Goal: Use online tool/utility: Utilize a website feature to perform a specific function

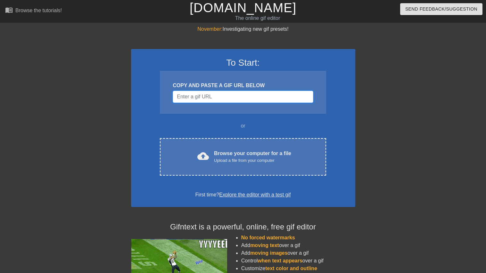
click at [196, 95] on input "Username" at bounding box center [243, 97] width 140 height 12
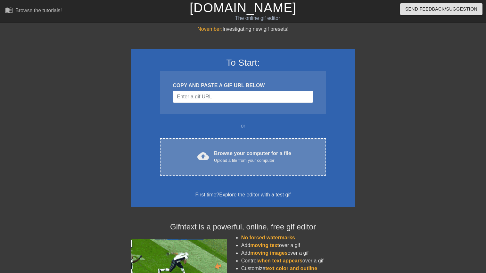
click at [246, 158] on div "Upload a file from your computer" at bounding box center [252, 160] width 77 height 6
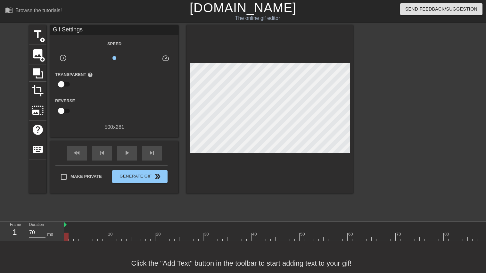
click at [66, 84] on input "checkbox" at bounding box center [61, 84] width 37 height 12
checkbox input "true"
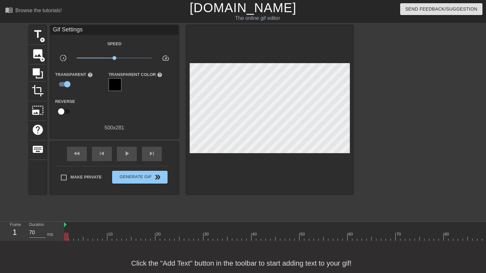
click at [111, 85] on div at bounding box center [115, 84] width 13 height 13
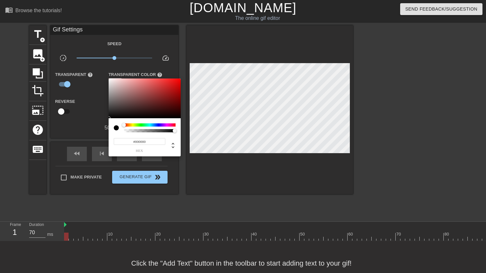
click at [155, 124] on div at bounding box center [150, 124] width 52 height 3
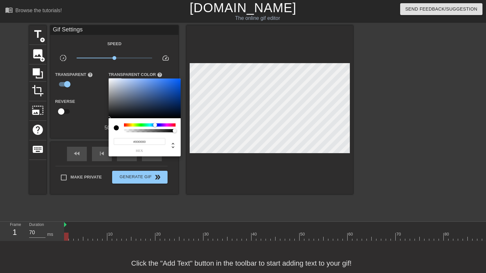
click at [158, 124] on div at bounding box center [157, 125] width 4 height 4
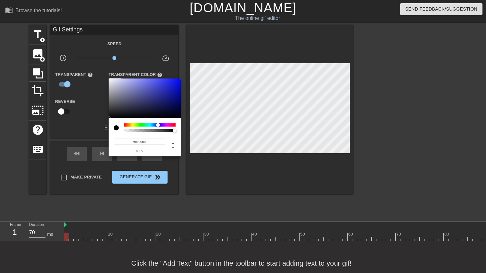
click at [146, 168] on div at bounding box center [243, 136] width 486 height 273
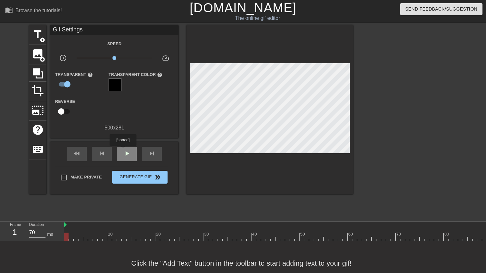
click at [123, 150] on span "play_arrow" at bounding box center [127, 154] width 8 height 8
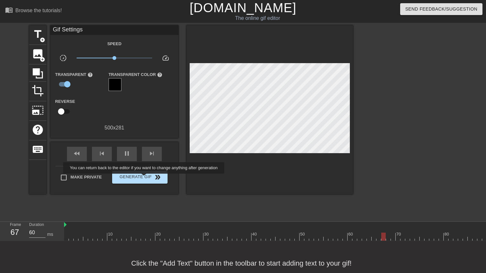
type input "70"
click at [143, 178] on span "Generate Gif double_arrow" at bounding box center [140, 177] width 50 height 8
